Goal: Complete application form: Complete application form

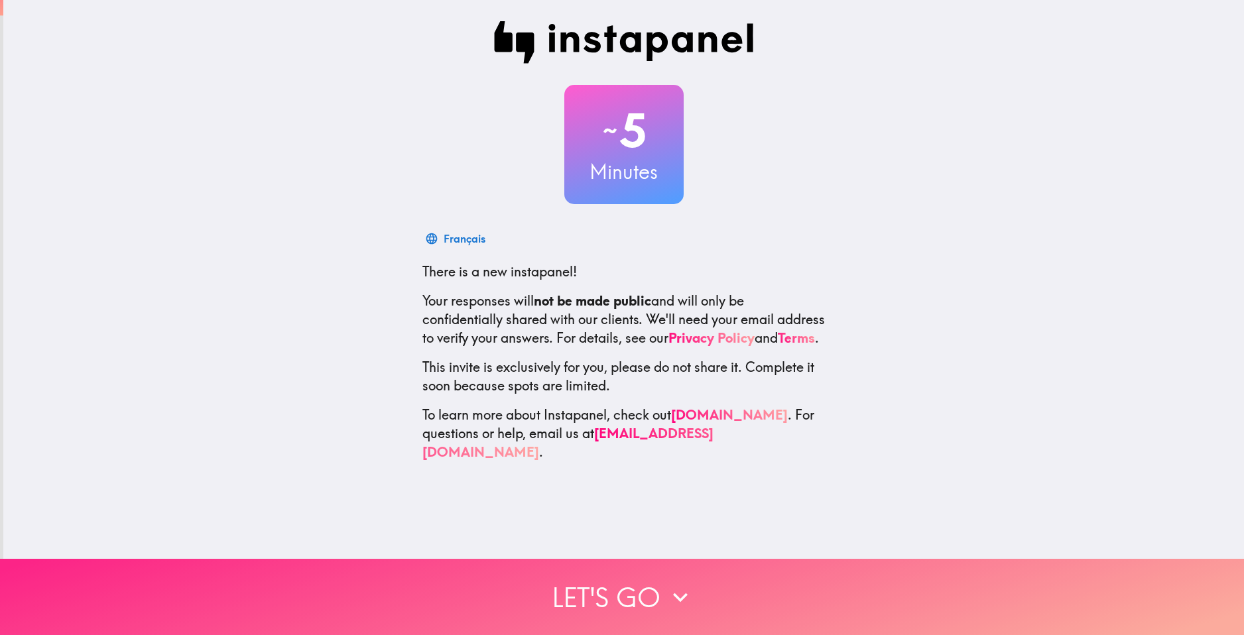
click at [596, 583] on button "Let's go" at bounding box center [622, 597] width 1244 height 76
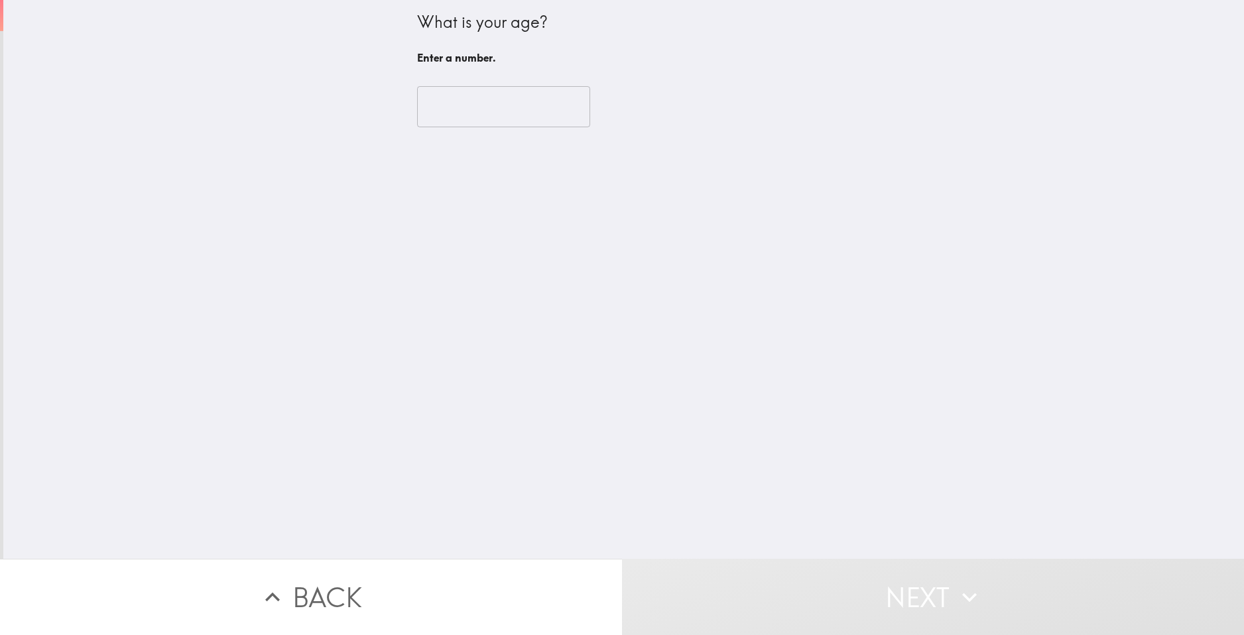
click at [445, 119] on input "number" at bounding box center [503, 106] width 173 height 41
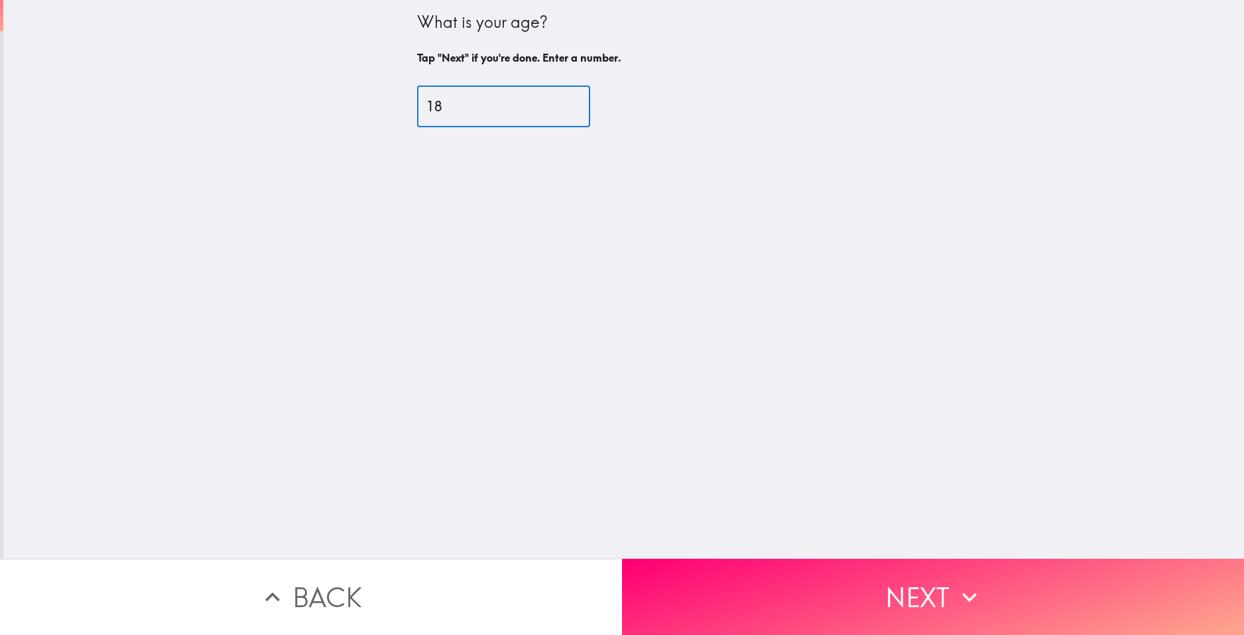
type input "18"
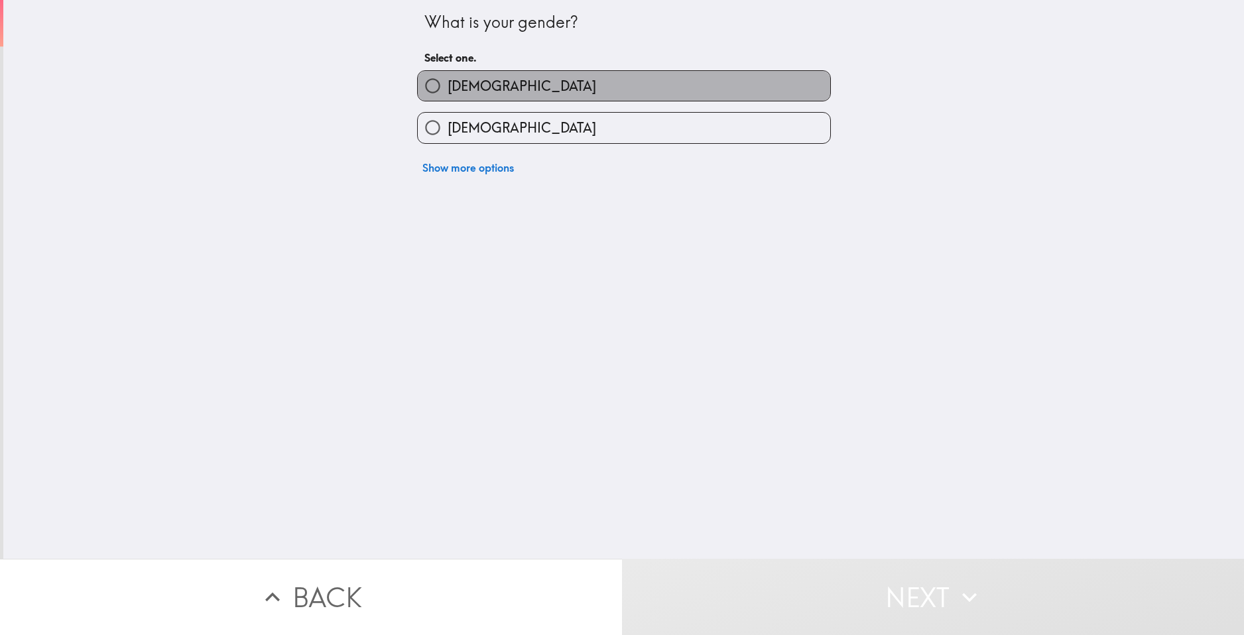
click at [510, 86] on label "[DEMOGRAPHIC_DATA]" at bounding box center [624, 86] width 412 height 30
click at [447, 86] on input "[DEMOGRAPHIC_DATA]" at bounding box center [433, 86] width 30 height 30
radio input "true"
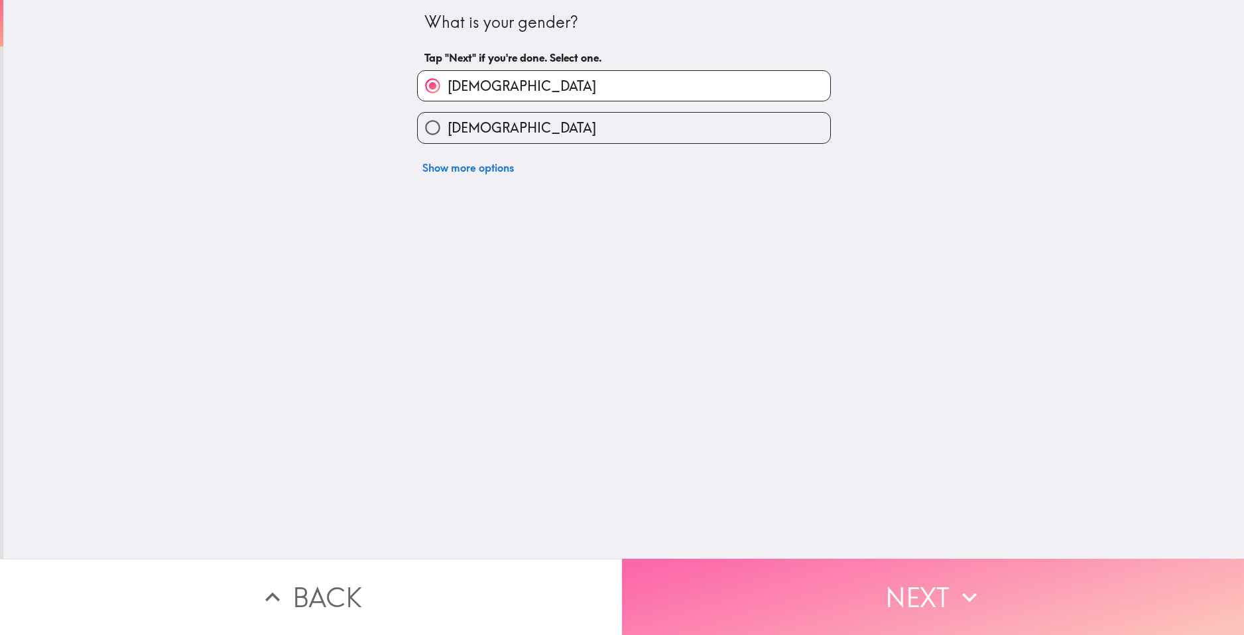
click at [786, 581] on button "Next" at bounding box center [933, 597] width 622 height 76
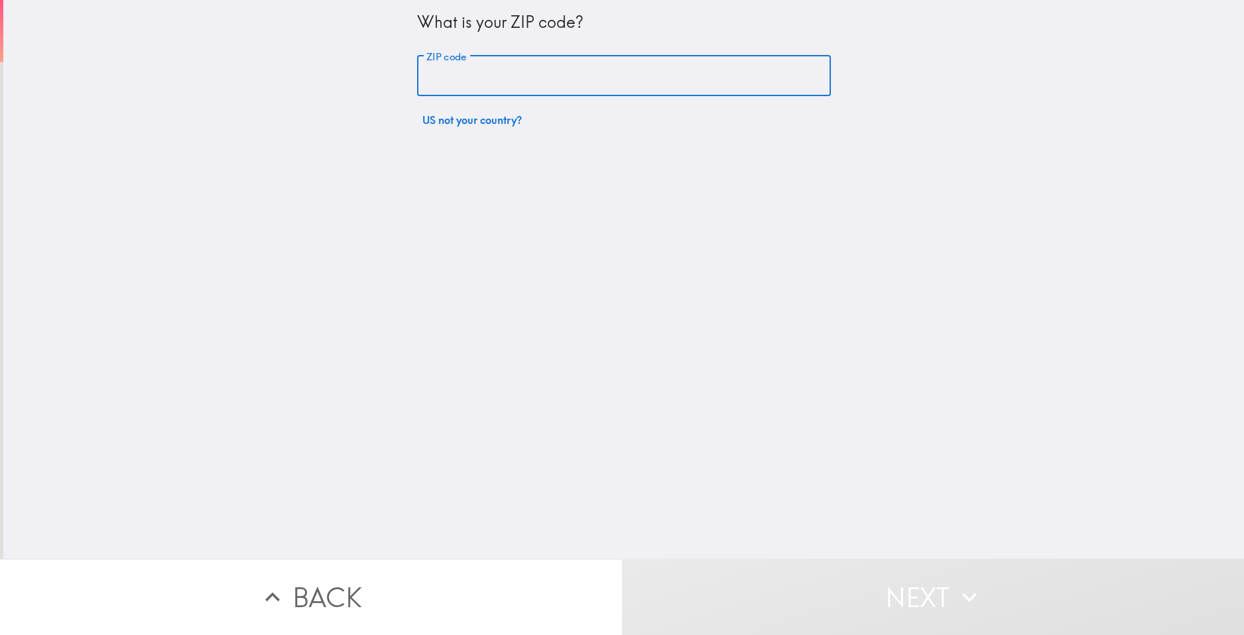
click at [504, 71] on input "ZIP code" at bounding box center [624, 76] width 414 height 41
type input "68763"
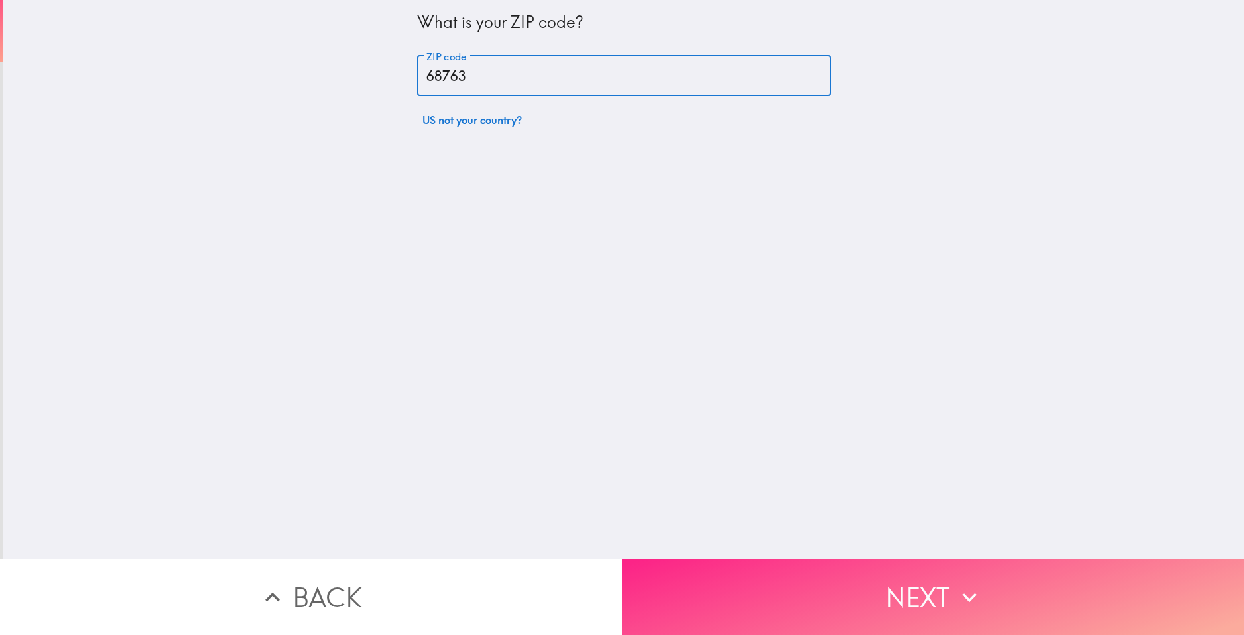
click at [982, 597] on button "Next" at bounding box center [933, 597] width 622 height 76
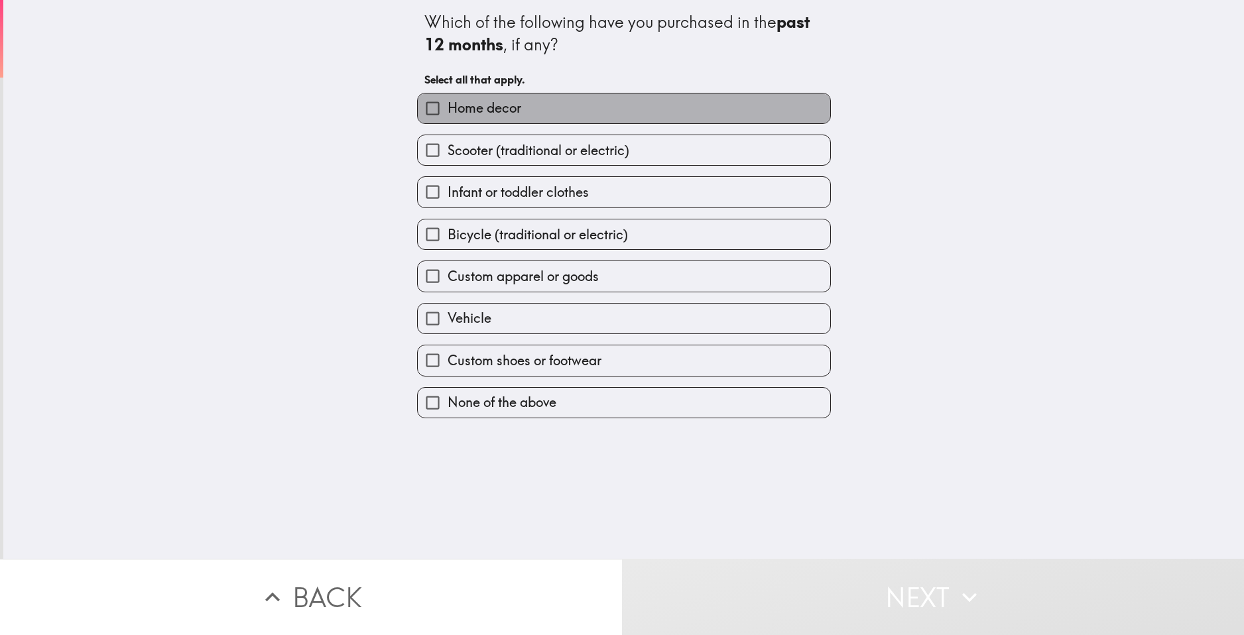
click at [496, 104] on span "Home decor" at bounding box center [484, 108] width 74 height 19
click at [447, 104] on input "Home decor" at bounding box center [433, 108] width 30 height 30
checkbox input "true"
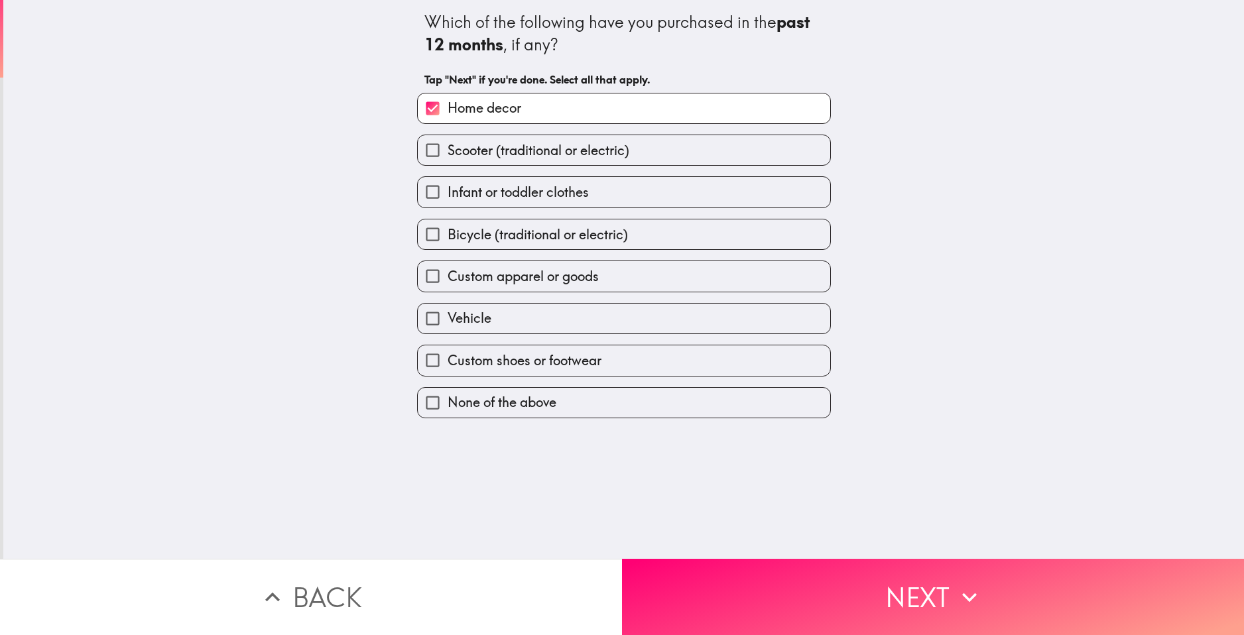
click at [489, 285] on span "Custom apparel or goods" at bounding box center [522, 276] width 151 height 19
click at [447, 285] on input "Custom apparel or goods" at bounding box center [433, 276] width 30 height 30
checkbox input "true"
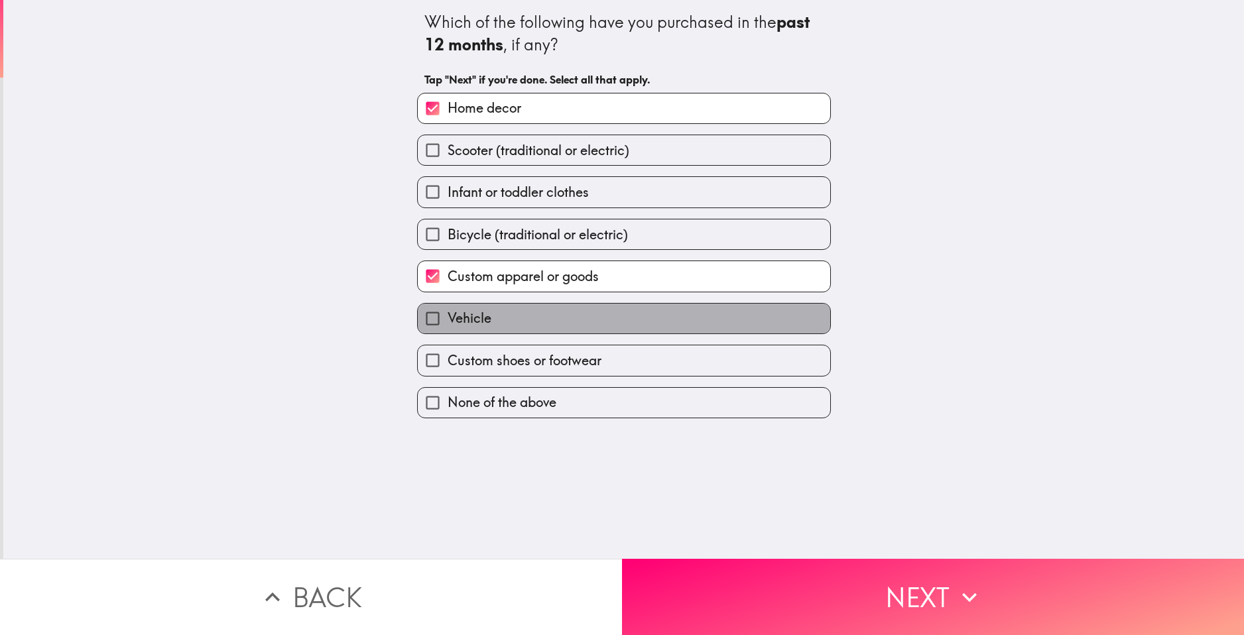
click at [492, 315] on label "Vehicle" at bounding box center [624, 319] width 412 height 30
click at [447, 315] on input "Vehicle" at bounding box center [433, 319] width 30 height 30
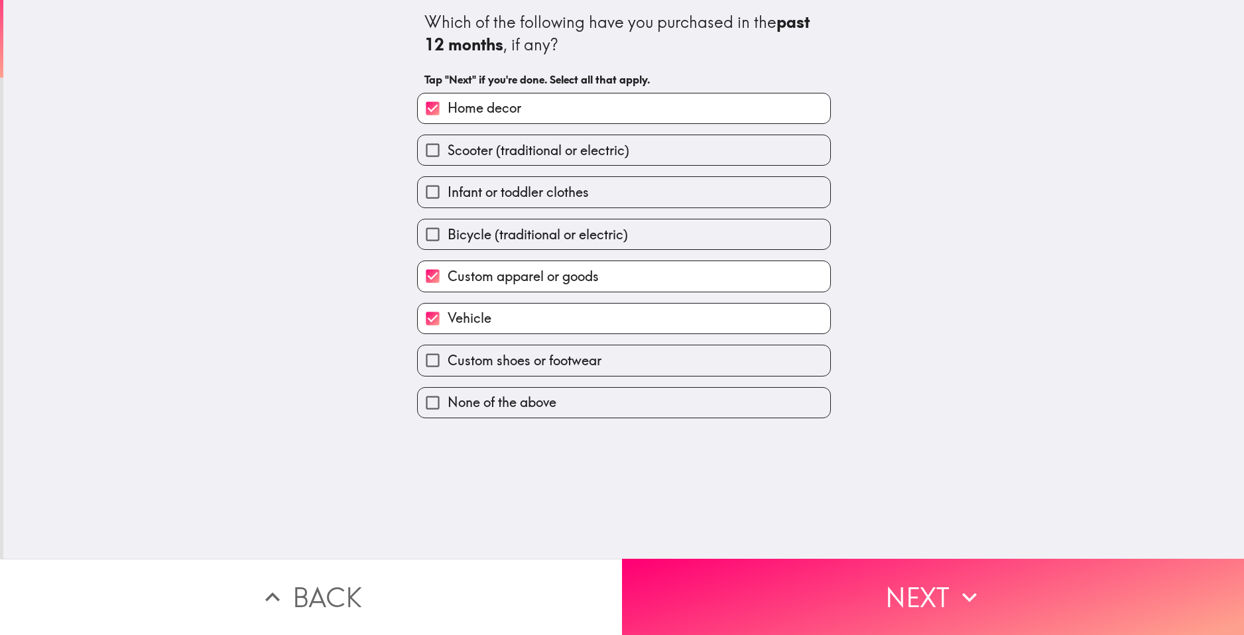
click at [493, 320] on label "Vehicle" at bounding box center [624, 319] width 412 height 30
click at [447, 320] on input "Vehicle" at bounding box center [433, 319] width 30 height 30
checkbox input "false"
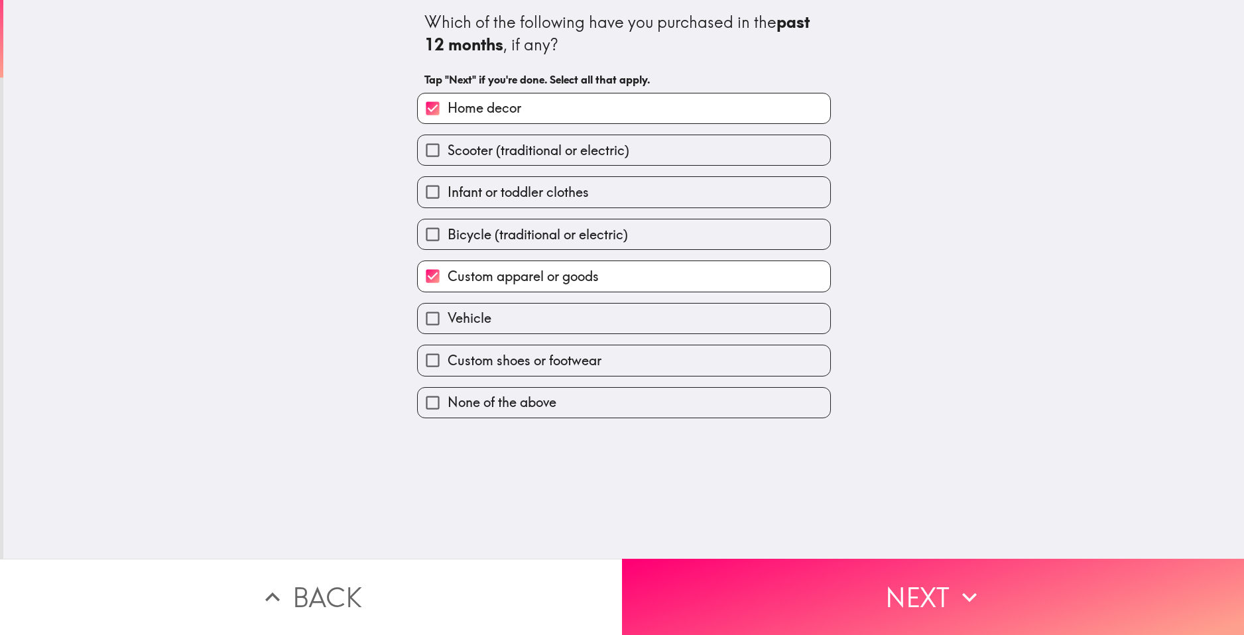
click at [508, 373] on label "Custom shoes or footwear" at bounding box center [624, 360] width 412 height 30
click at [447, 373] on input "Custom shoes or footwear" at bounding box center [433, 360] width 30 height 30
checkbox input "true"
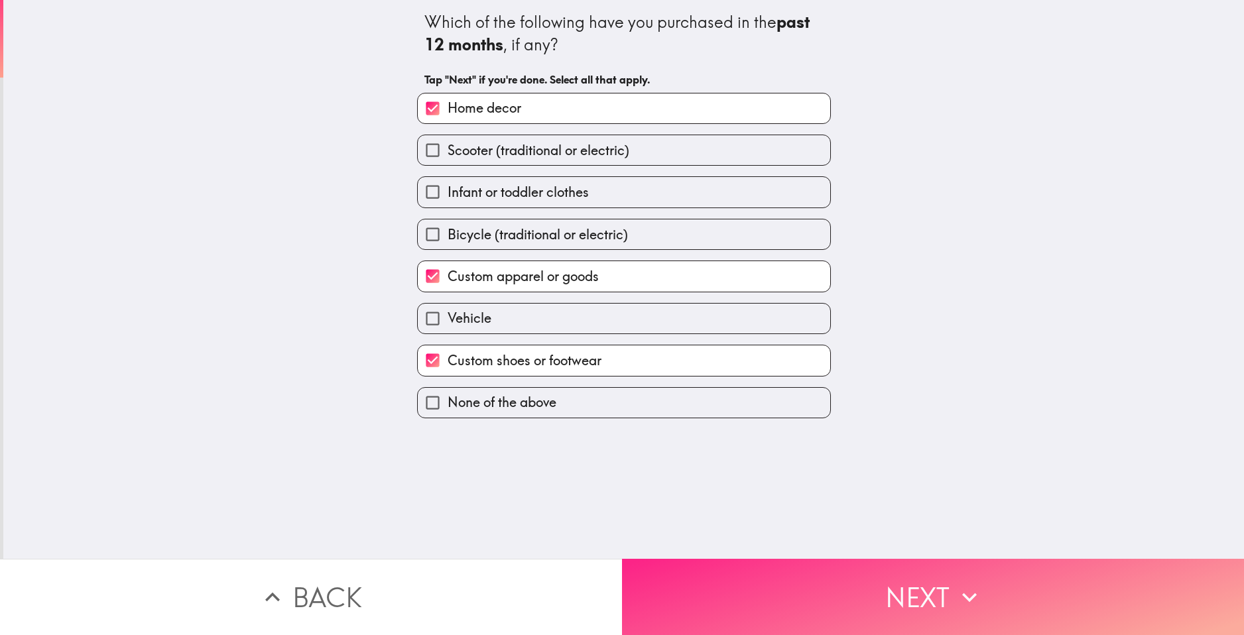
click at [820, 576] on button "Next" at bounding box center [933, 597] width 622 height 76
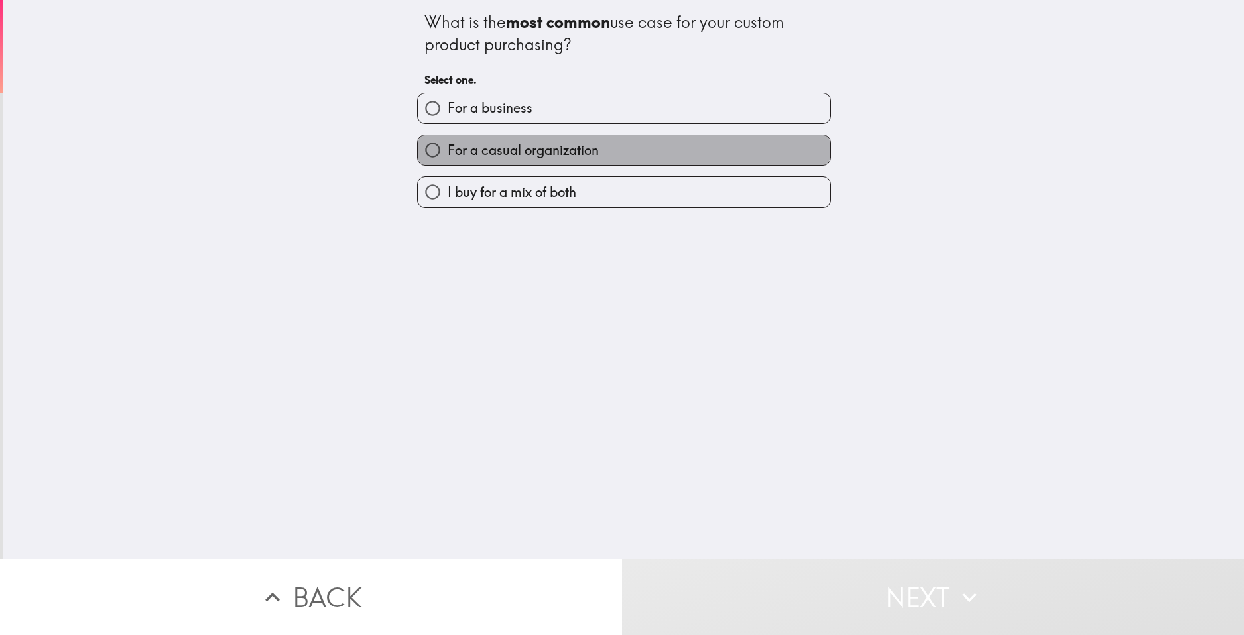
click at [559, 160] on label "For a casual organization" at bounding box center [624, 150] width 412 height 30
click at [447, 160] on input "For a casual organization" at bounding box center [433, 150] width 30 height 30
radio input "true"
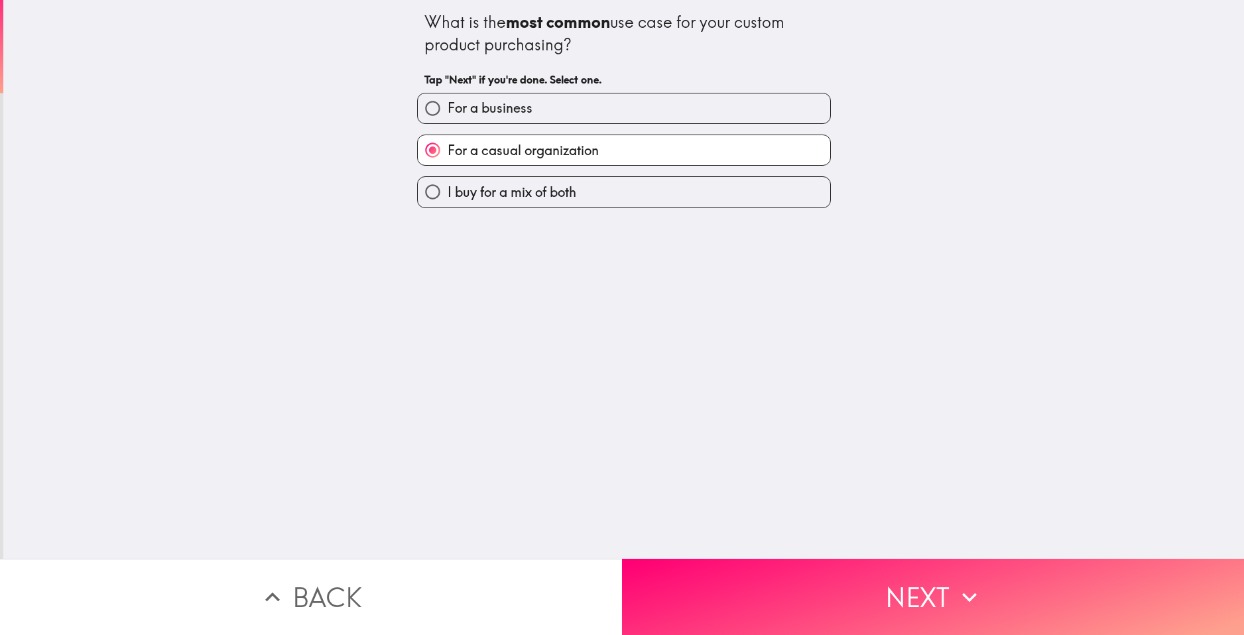
click at [557, 184] on span "I buy for a mix of both" at bounding box center [511, 192] width 129 height 19
click at [447, 184] on input "I buy for a mix of both" at bounding box center [433, 192] width 30 height 30
radio input "true"
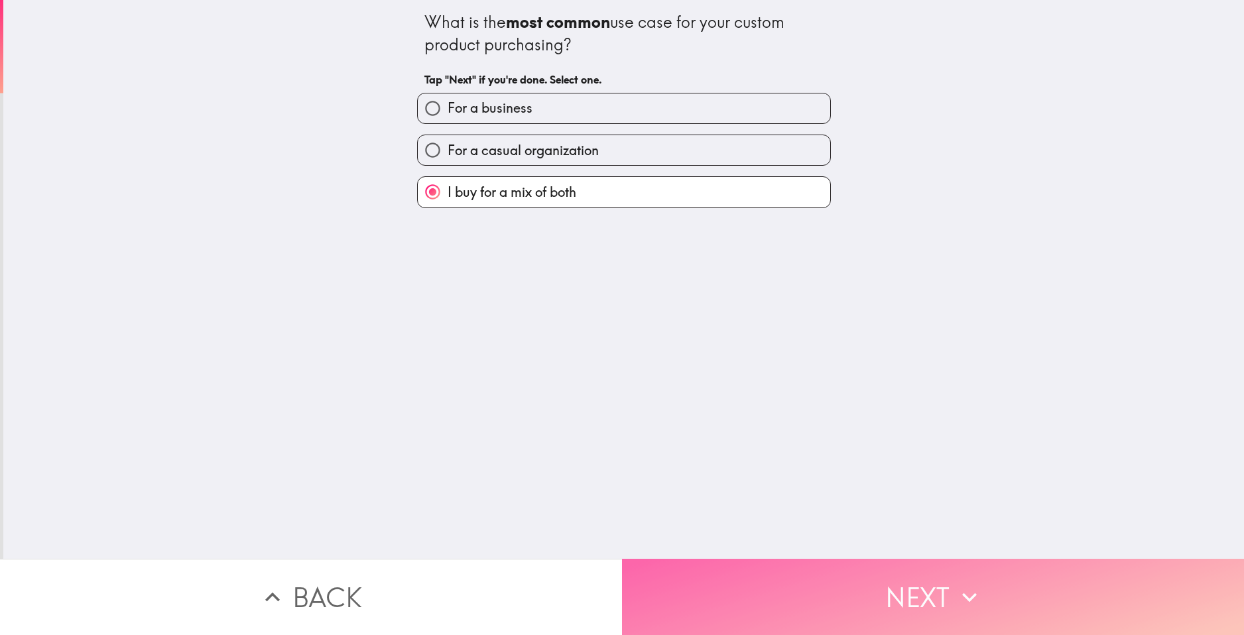
click at [850, 565] on button "Next" at bounding box center [933, 597] width 622 height 76
